Goal: Find specific page/section: Find specific page/section

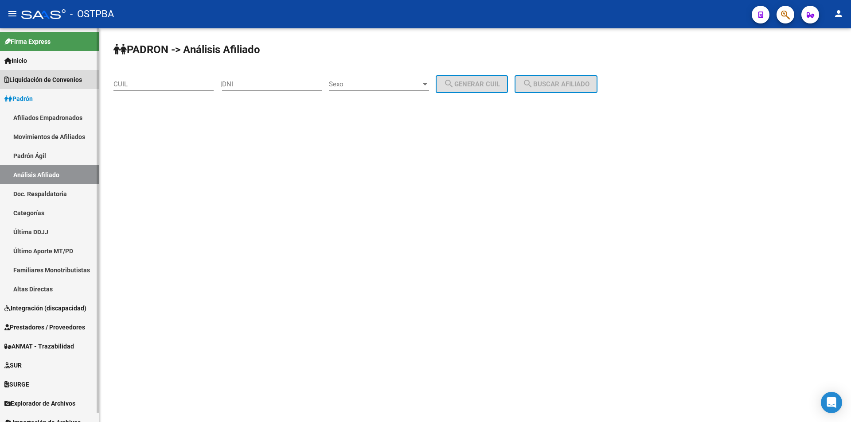
click at [59, 80] on span "Liquidación de Convenios" at bounding box center [43, 80] width 78 height 10
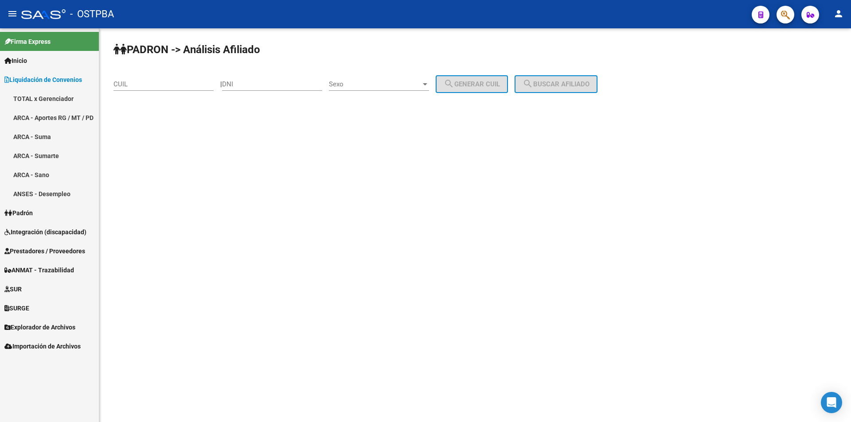
click at [61, 102] on link "TOTAL x Gerenciador" at bounding box center [49, 98] width 99 height 19
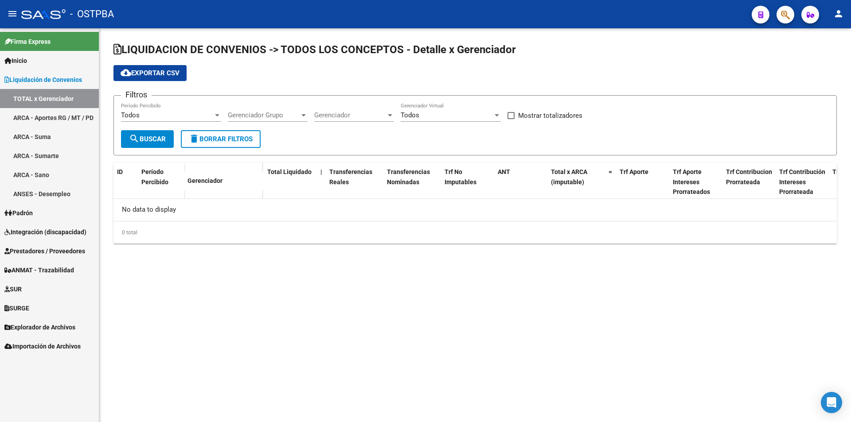
checkbox input "true"
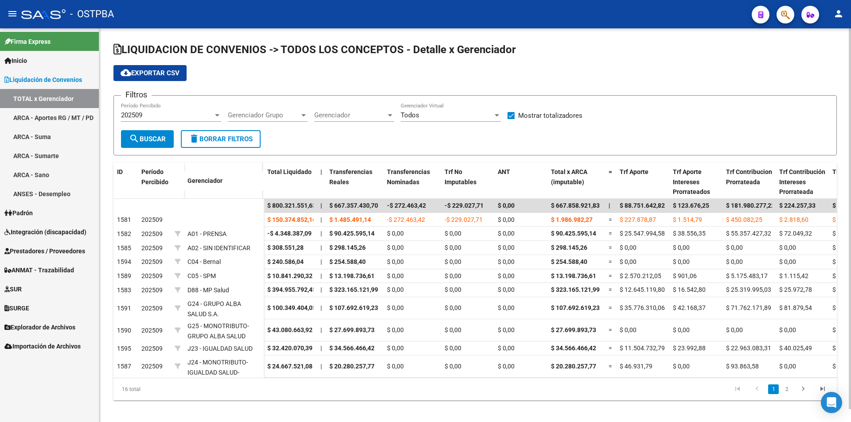
click at [298, 113] on span "Gerenciador Grupo" at bounding box center [264, 115] width 72 height 8
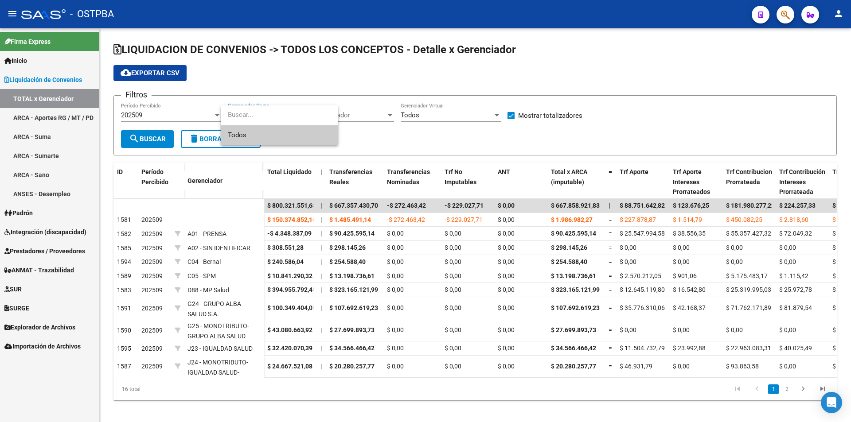
drag, startPoint x: 373, startPoint y: 149, endPoint x: 364, endPoint y: 117, distance: 33.2
click at [373, 148] on div at bounding box center [425, 211] width 851 height 422
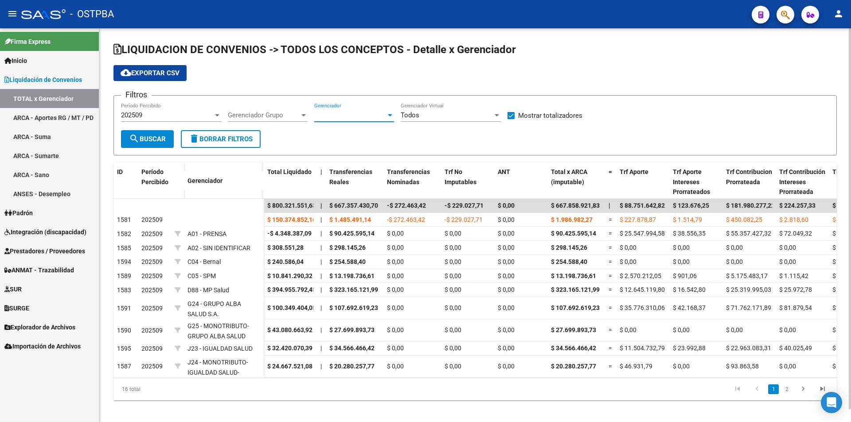
click at [361, 112] on span "Gerenciador" at bounding box center [350, 115] width 72 height 8
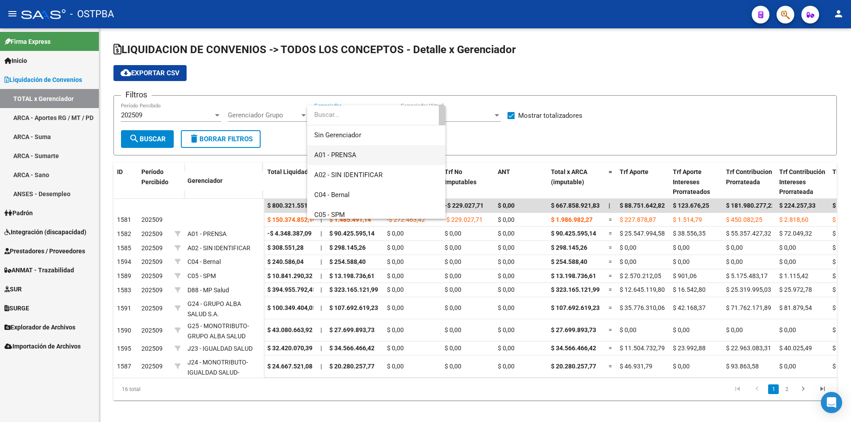
scroll to position [89, 0]
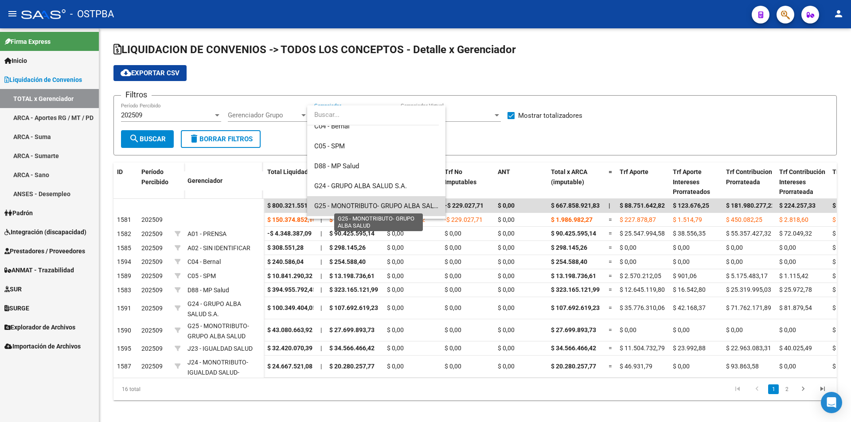
click at [397, 208] on span "G25 - MONOTRIBUTO- GRUPO ALBA SALUD" at bounding box center [378, 206] width 129 height 8
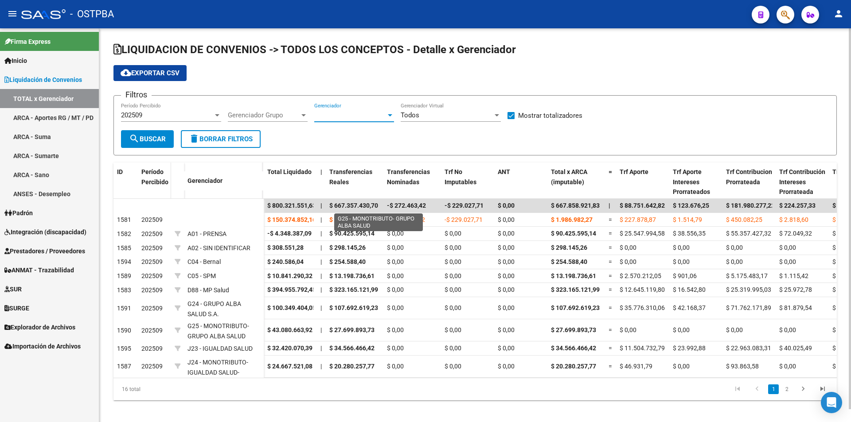
scroll to position [86, 0]
click at [131, 143] on mat-icon "search" at bounding box center [134, 138] width 11 height 11
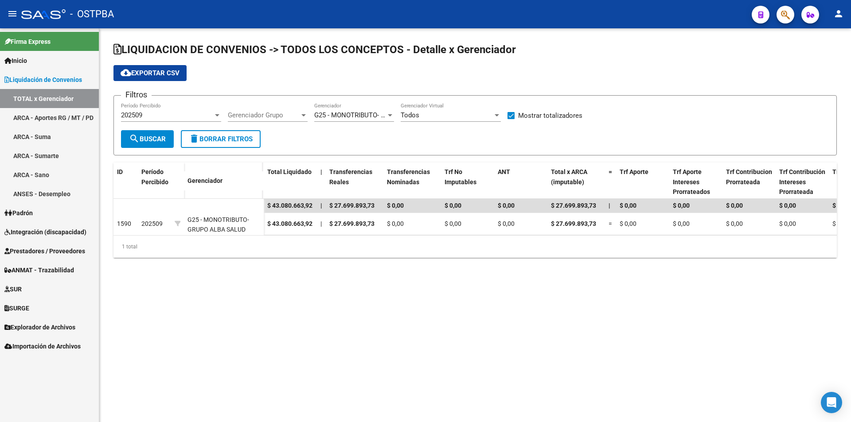
click at [454, 343] on mat-sidenav-content "LIQUIDACION DE CONVENIOS -> TODOS LOS CONCEPTOS - Detalle x Gerenciador cloud_d…" at bounding box center [475, 225] width 752 height 394
click at [285, 278] on div "LIQUIDACION DE CONVENIOS -> TODOS LOS CONCEPTOS - Detalle x Gerenciador cloud_d…" at bounding box center [475, 157] width 752 height 258
